Goal: Task Accomplishment & Management: Manage account settings

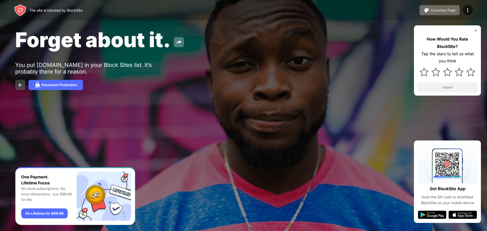
click at [23, 84] on img at bounding box center [20, 85] width 6 height 6
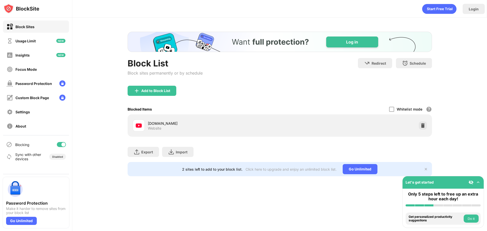
drag, startPoint x: 312, startPoint y: 71, endPoint x: 439, endPoint y: 120, distance: 135.7
click at [439, 120] on div "Block List Block sites permanently or by schedule Redirect Choose a site to be …" at bounding box center [279, 103] width 415 height 173
click at [419, 125] on div at bounding box center [423, 125] width 8 height 8
